Goal: Task Accomplishment & Management: Use online tool/utility

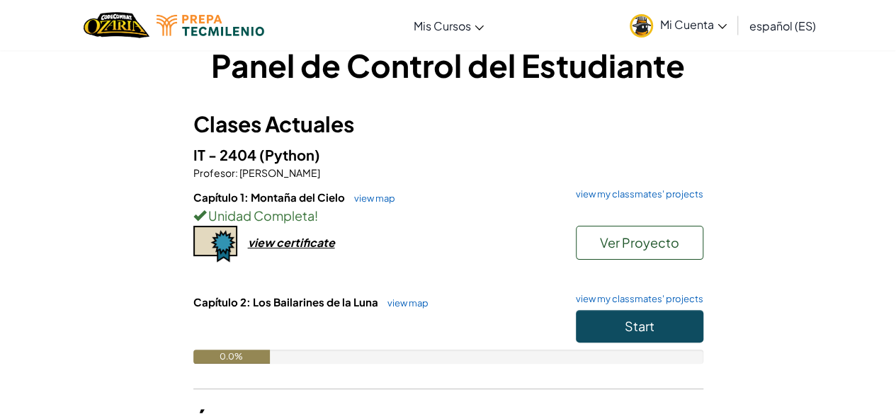
scroll to position [32, 0]
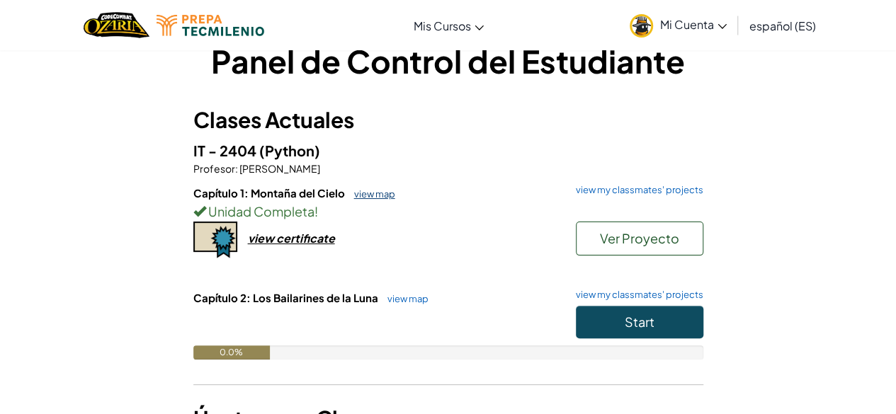
click at [367, 196] on link "view map" at bounding box center [371, 193] width 48 height 11
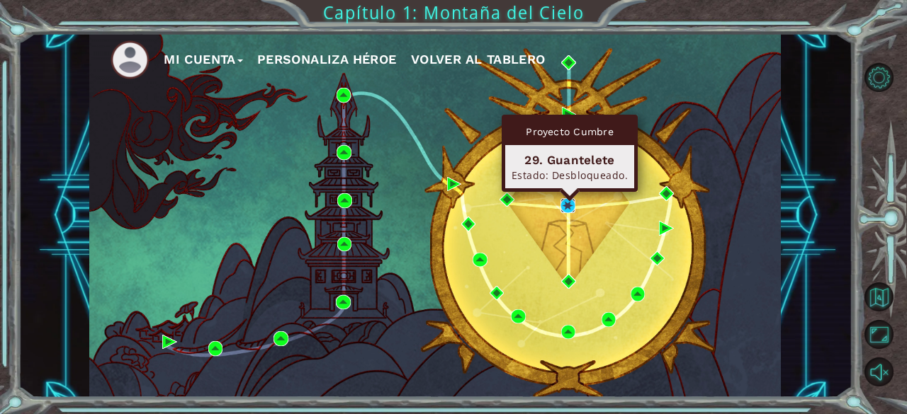
click at [562, 205] on img at bounding box center [567, 205] width 14 height 14
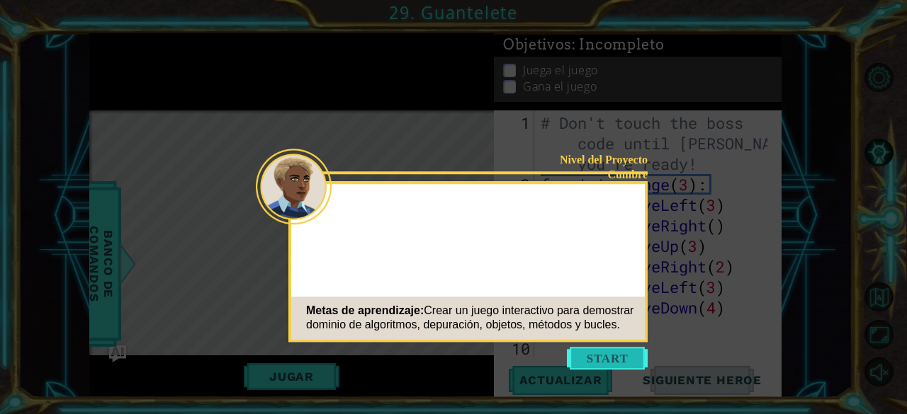
click at [618, 351] on button "Start" at bounding box center [607, 358] width 81 height 23
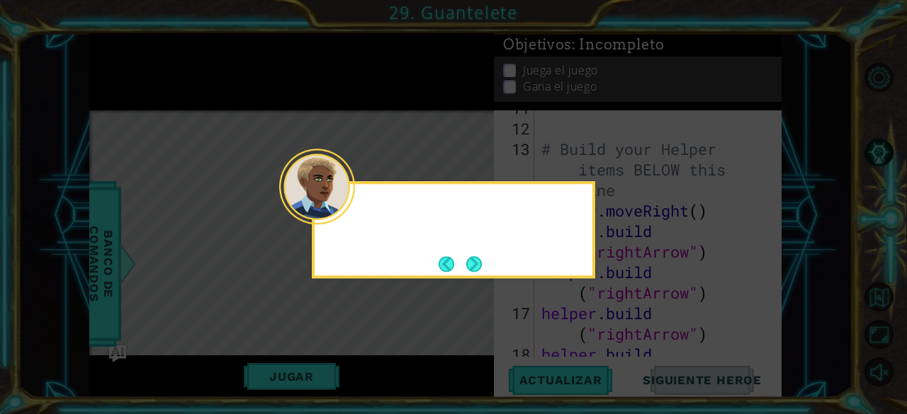
scroll to position [349, 0]
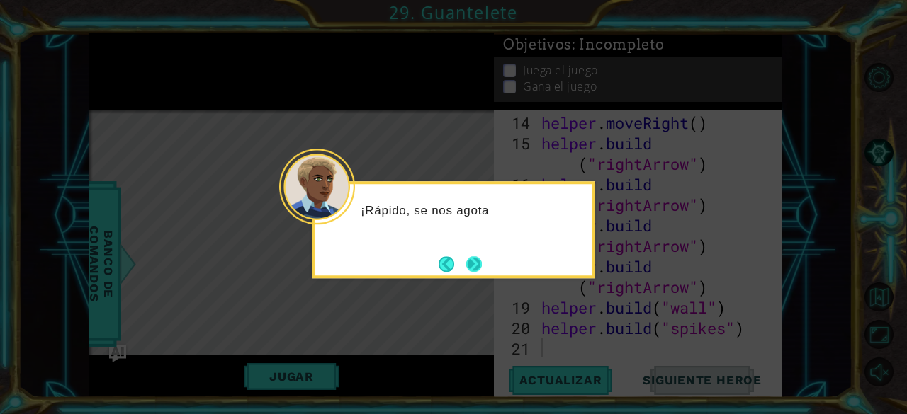
click at [470, 265] on button "Next" at bounding box center [474, 264] width 23 height 23
click at [470, 265] on button "Next" at bounding box center [473, 264] width 16 height 16
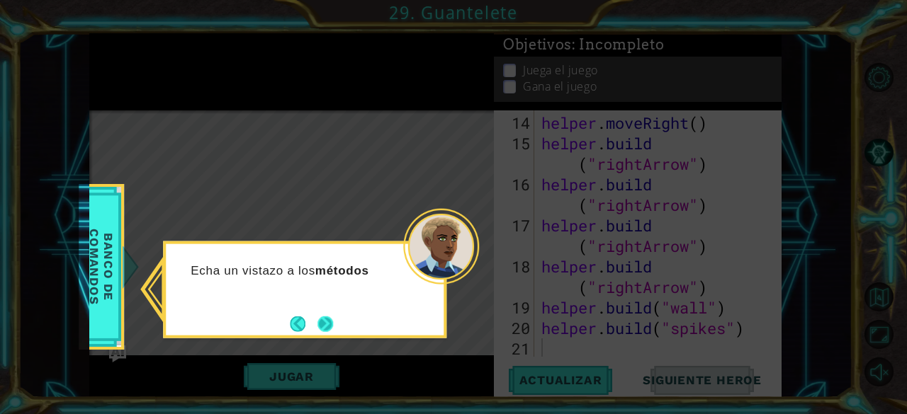
click at [319, 324] on button "Next" at bounding box center [325, 324] width 16 height 16
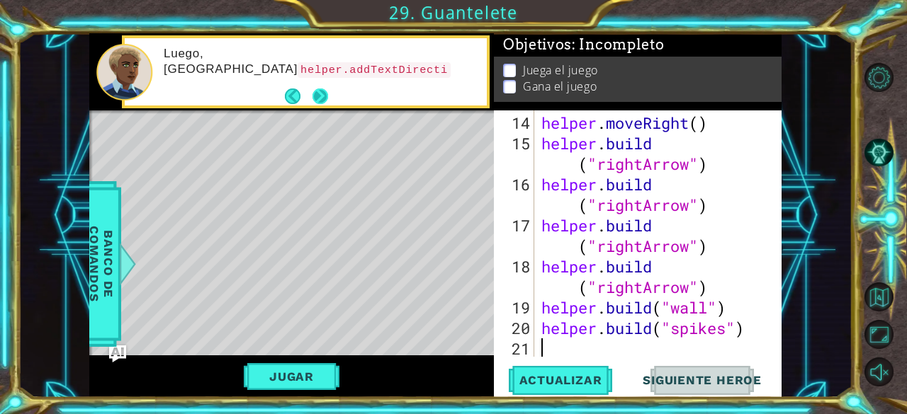
click at [319, 91] on button "Next" at bounding box center [320, 97] width 16 height 16
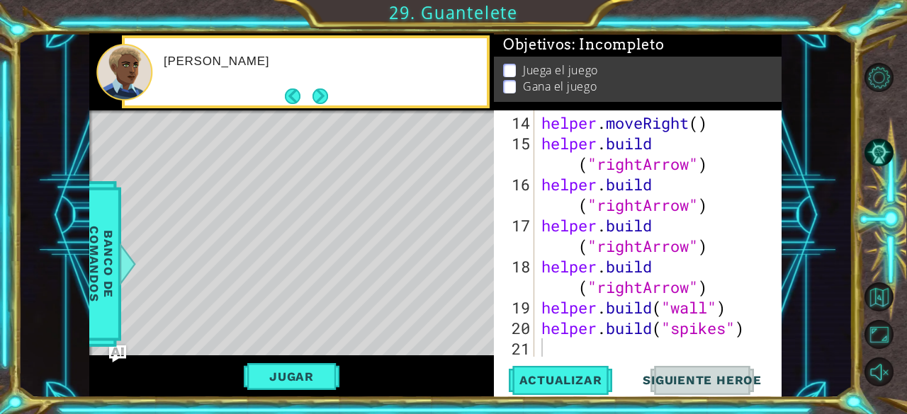
click at [319, 91] on button "Next" at bounding box center [320, 97] width 16 height 16
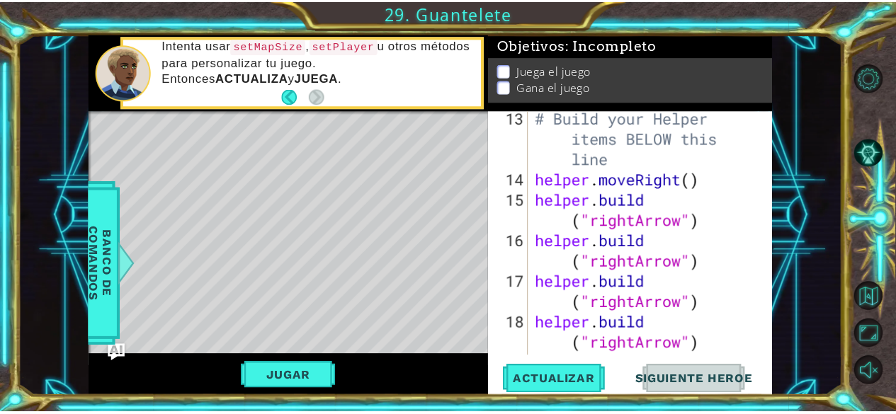
scroll to position [293, 0]
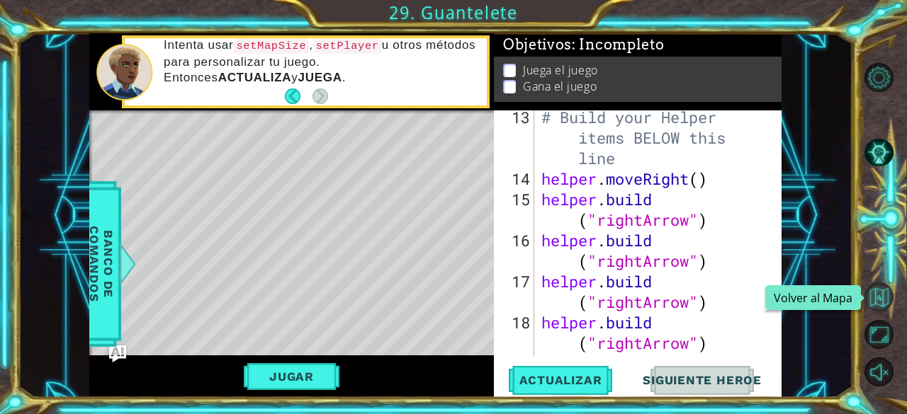
click at [877, 290] on button "Volver al Mapa" at bounding box center [878, 297] width 29 height 29
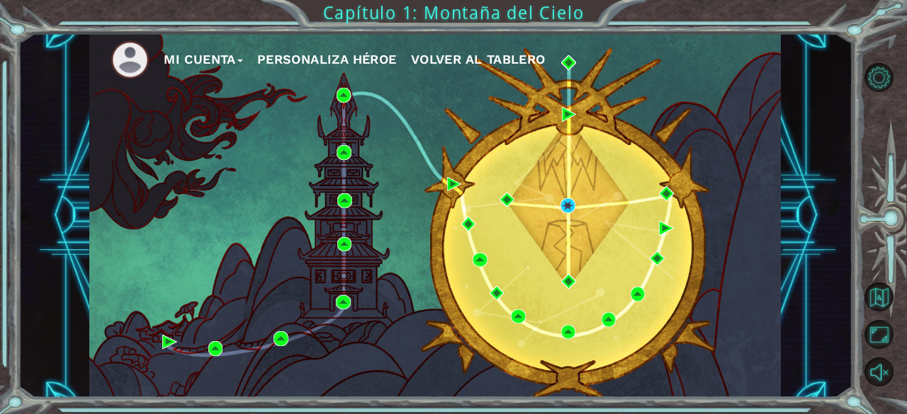
click at [130, 62] on img at bounding box center [129, 59] width 39 height 39
click at [181, 64] on button "Mi Cuenta" at bounding box center [203, 59] width 79 height 21
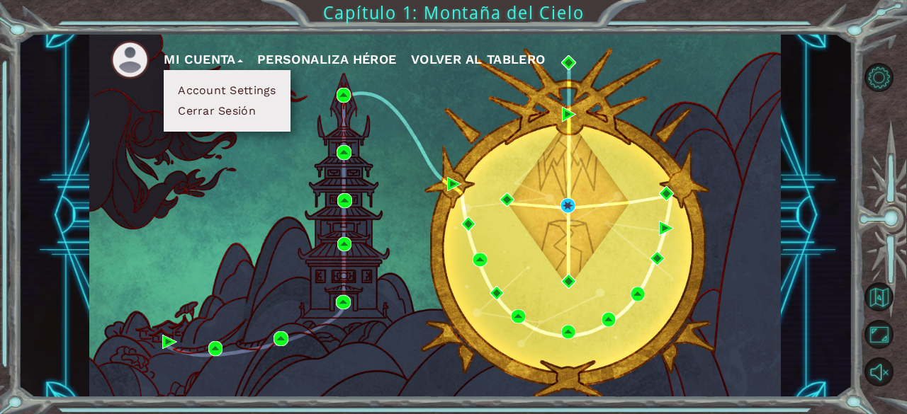
click at [198, 63] on button "Mi Cuenta" at bounding box center [203, 59] width 79 height 21
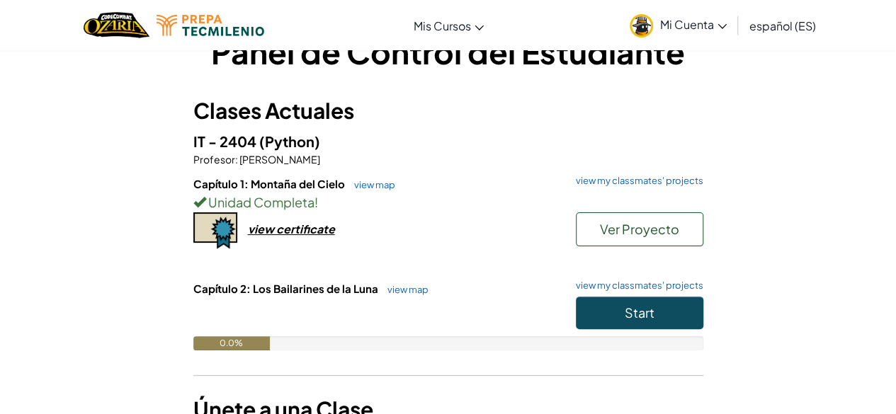
scroll to position [45, 0]
